Goal: Information Seeking & Learning: Learn about a topic

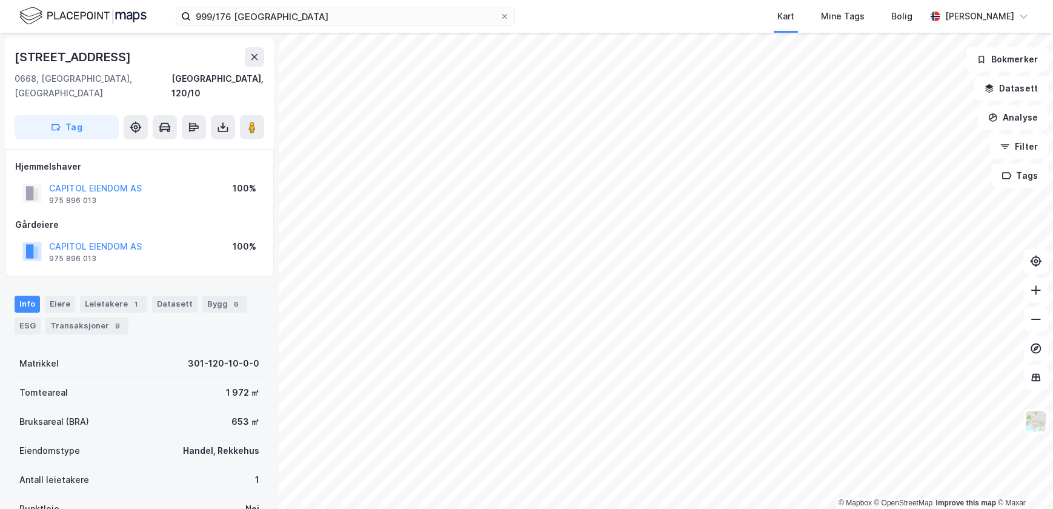
scroll to position [1, 0]
click at [95, 316] on div "Transaksjoner 9" at bounding box center [86, 324] width 83 height 17
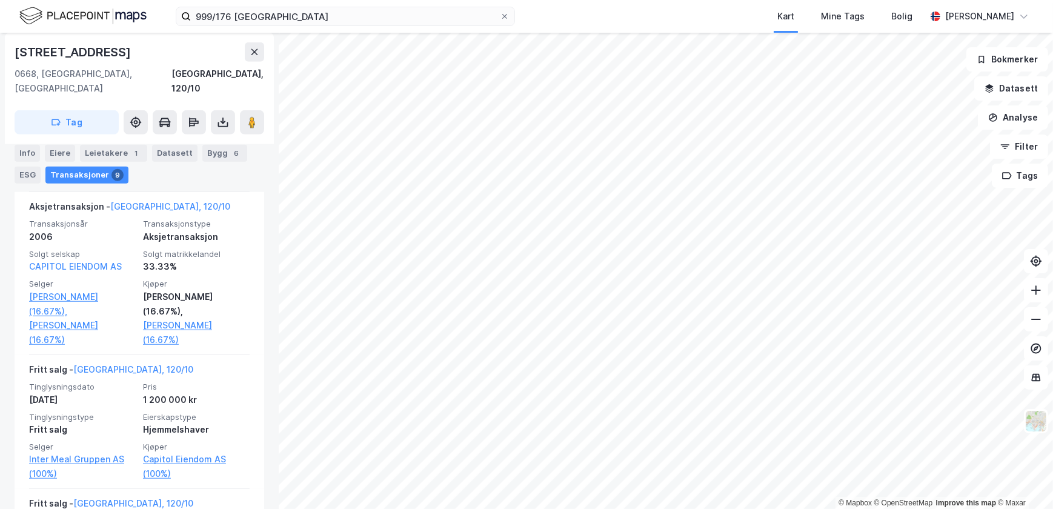
scroll to position [1238, 0]
